Goal: Information Seeking & Learning: Find specific fact

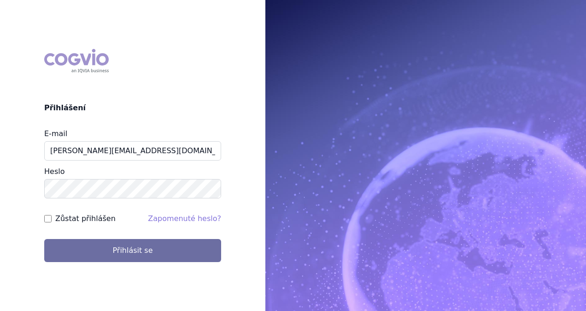
type input "[PERSON_NAME][EMAIL_ADDRESS][DOMAIN_NAME]"
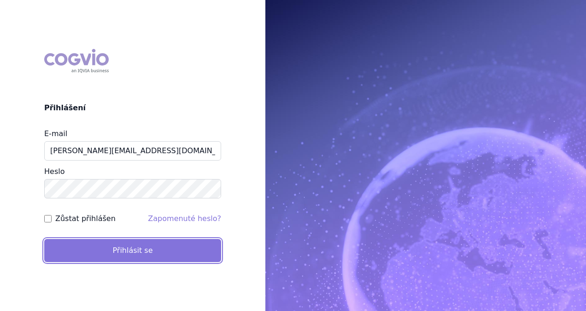
click at [142, 243] on button "Přihlásit se" at bounding box center [132, 250] width 177 height 23
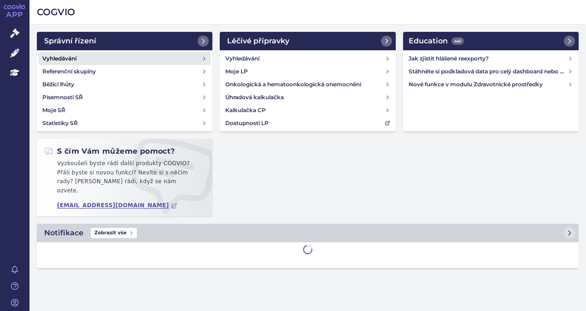
click at [74, 55] on h4 "Vyhledávání" at bounding box center [59, 58] width 34 height 9
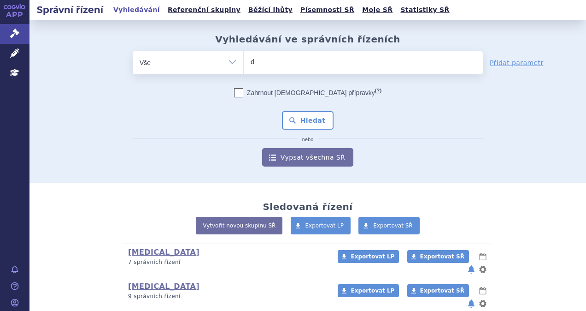
type input "da"
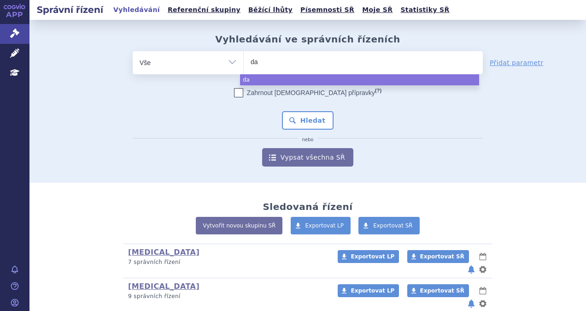
type input "dar"
type input "darza"
type input "darzal"
type input "darzale"
type input "darzalex"
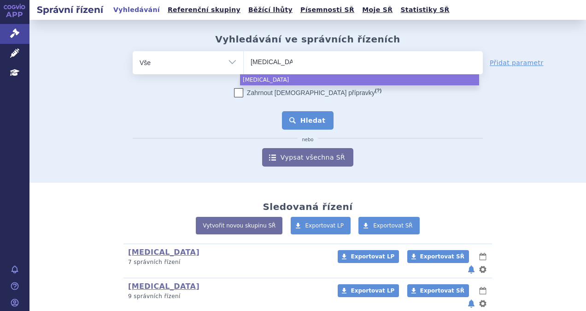
select select "darzalex"
click at [296, 117] on button "Hledat" at bounding box center [308, 120] width 52 height 18
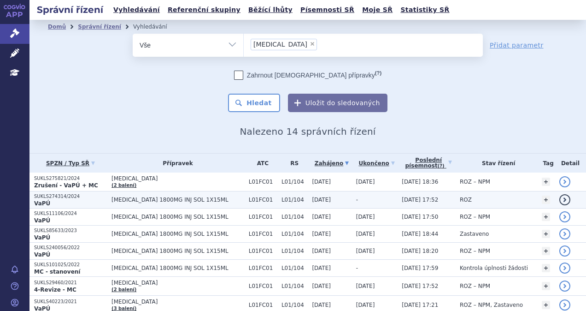
click at [203, 200] on span "[MEDICAL_DATA] 1800MG INJ SOL 1X15ML" at bounding box center [178, 199] width 133 height 6
click at [244, 200] on td "L01FC01" at bounding box center [260, 199] width 33 height 17
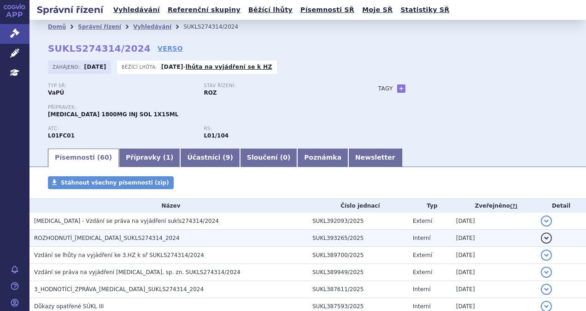
click at [129, 240] on span "ROZHODNUTÍ_DARZALEX_SUKLS274314_2024" at bounding box center [107, 238] width 146 height 6
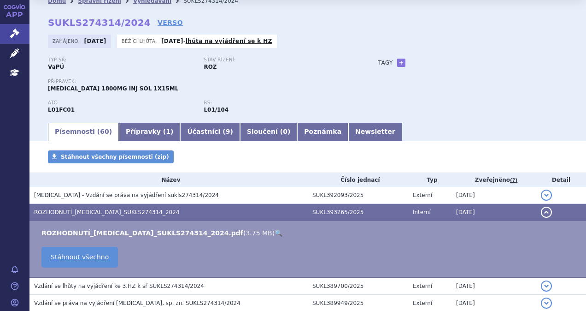
scroll to position [46, 0]
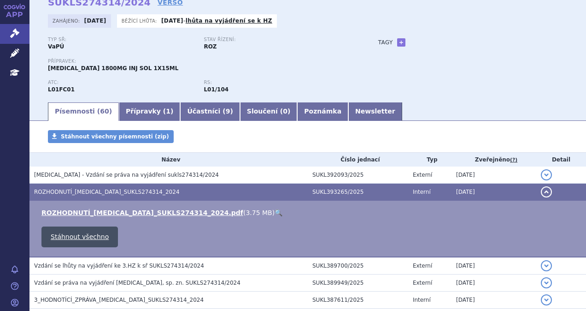
click at [94, 231] on link "Stáhnout všechno" at bounding box center [79, 236] width 77 height 21
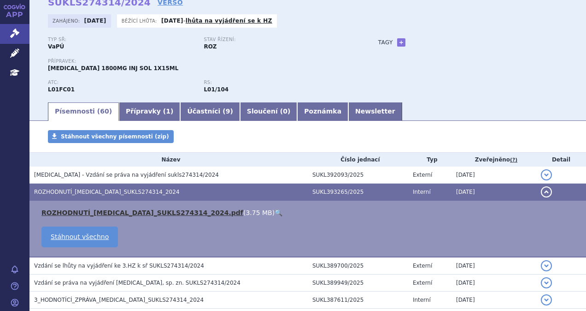
click at [145, 216] on link "ROZHODNUTÍ_DARZALEX_SUKLS274314_2024.pdf" at bounding box center [142, 212] width 202 height 7
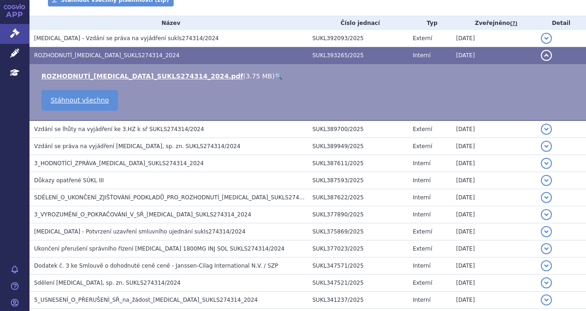
scroll to position [184, 0]
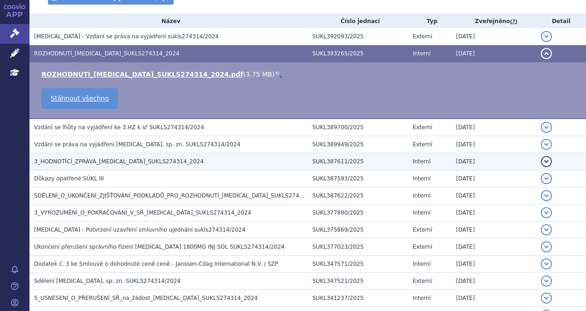
click at [116, 162] on span "3_HODNOTÍCÍ_ZPRÁVA_DARZALEX_SUKLS274314_2024" at bounding box center [119, 161] width 170 height 6
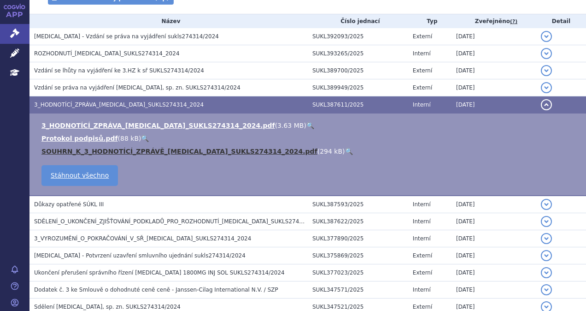
click at [124, 152] on link "SOUHRN_K_3_HODNOTÍCÍ_ZPRÁVĚ_DARZALEX_SUKLS274314_2024.pdf" at bounding box center [179, 150] width 276 height 7
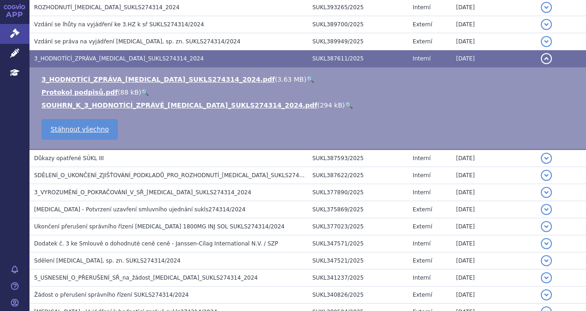
scroll to position [92, 0]
